Goal: Task Accomplishment & Management: Use online tool/utility

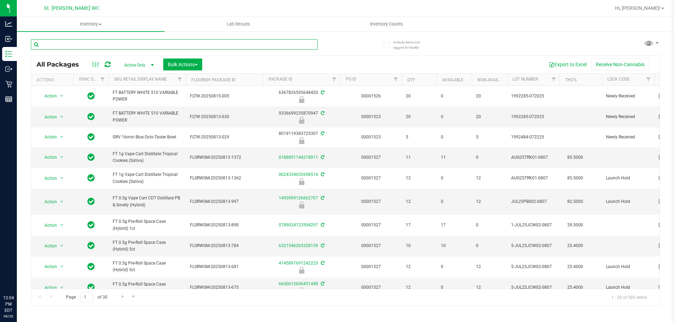
click at [158, 44] on input "text" at bounding box center [174, 44] width 287 height 11
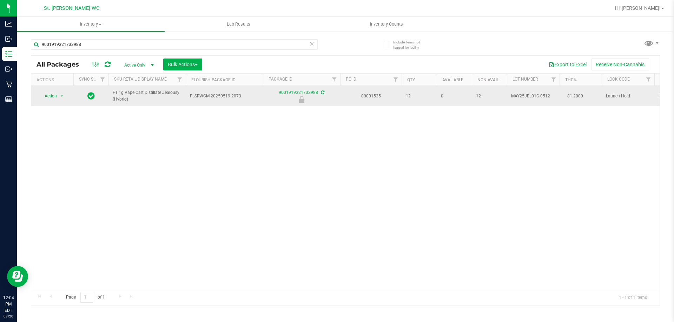
click at [127, 94] on span "FT 1g Vape Cart Distillate Jealousy (Hybrid)" at bounding box center [147, 95] width 69 height 13
copy tr "FT 1g Vape Cart Distillate Jealousy (Hybrid)"
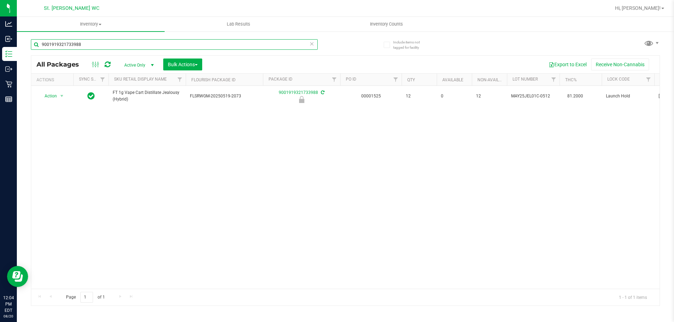
drag, startPoint x: 129, startPoint y: 46, endPoint x: 20, endPoint y: 46, distance: 109.5
click at [20, 46] on div "Include items not tagged for facility 9001919321733988 All Packages Active Only…" at bounding box center [345, 138] width 657 height 214
paste input "FT 1g Vape Cart Distillate Jealousy (Hybrid)"
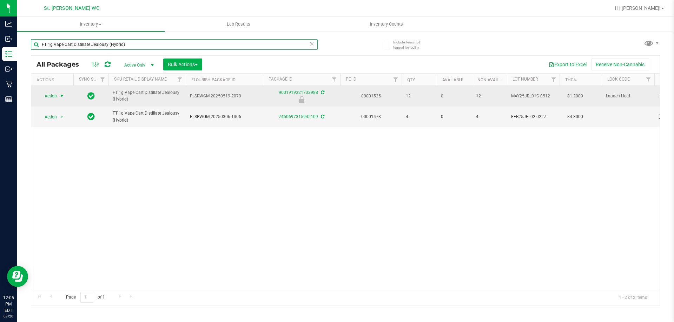
type input "FT 1g Vape Cart Distillate Jealousy (Hybrid)"
click at [60, 96] on span "select" at bounding box center [62, 96] width 6 height 6
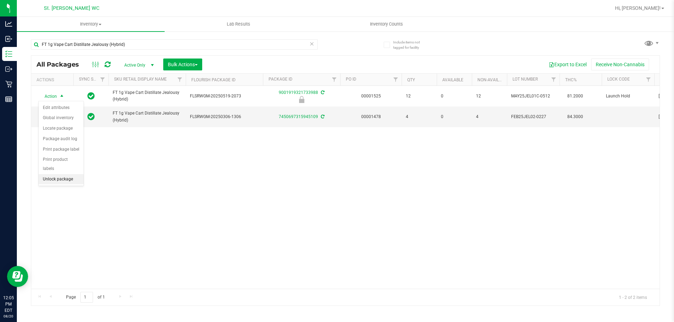
click at [60, 174] on li "Unlock package" at bounding box center [61, 179] width 45 height 11
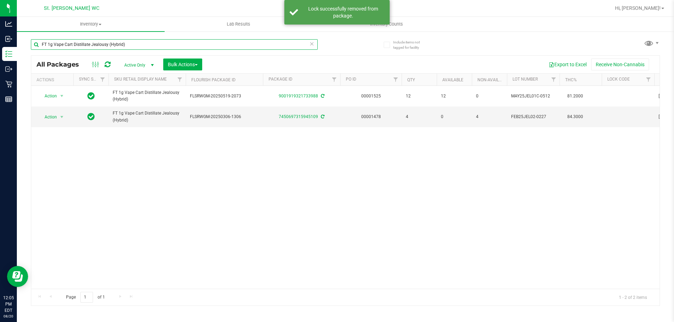
drag, startPoint x: 149, startPoint y: 44, endPoint x: 25, endPoint y: 49, distance: 124.7
click at [25, 49] on div "Include items not tagged for facility FT 1g Vape Cart Distillate Jealousy (Hybr…" at bounding box center [345, 138] width 657 height 214
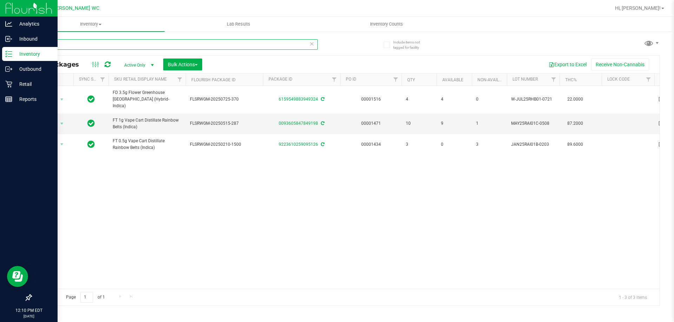
drag, startPoint x: 68, startPoint y: 48, endPoint x: 0, endPoint y: 48, distance: 67.7
click at [0, 48] on div "Analytics Inbound Inventory Outbound Retail Reports 12:10 PM EDT [DATE] 08/20 S…" at bounding box center [337, 161] width 674 height 322
type input "3444269749082014"
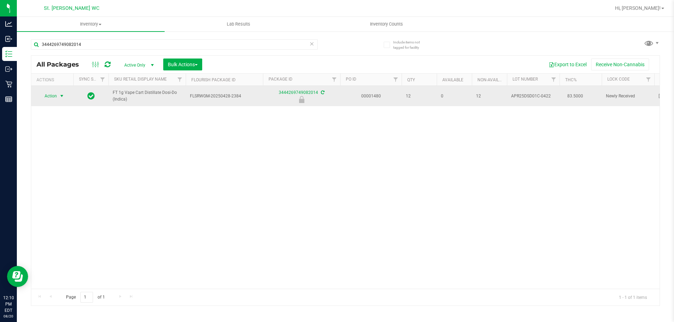
click at [59, 92] on span "select" at bounding box center [62, 96] width 9 height 10
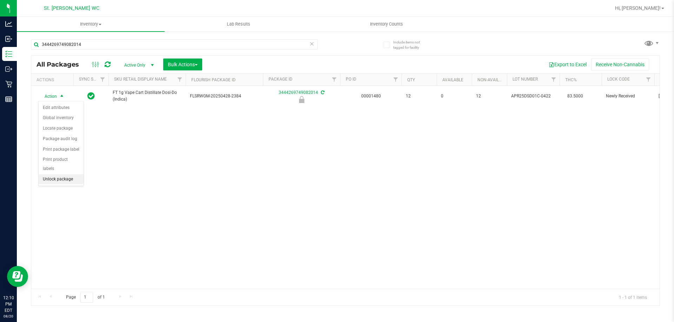
click at [58, 174] on li "Unlock package" at bounding box center [61, 179] width 45 height 11
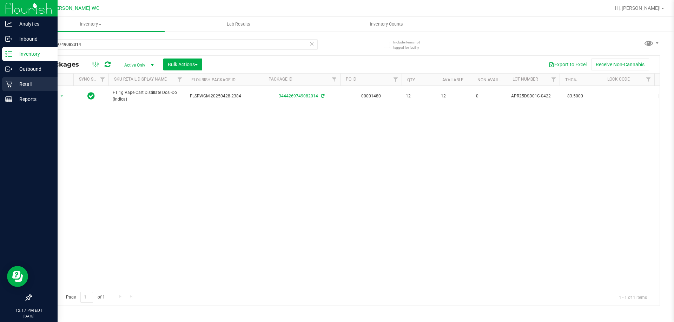
click at [14, 84] on p "Retail" at bounding box center [33, 84] width 42 height 8
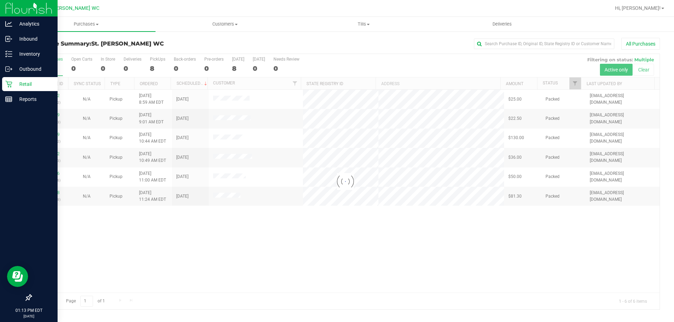
click at [259, 282] on div at bounding box center [345, 182] width 628 height 256
click at [449, 232] on div at bounding box center [345, 182] width 628 height 256
